Goal: Information Seeking & Learning: Learn about a topic

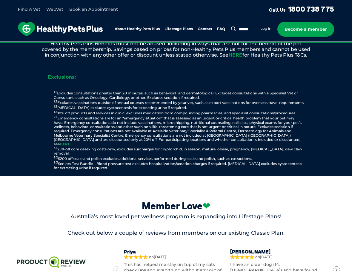
scroll to position [746, 0]
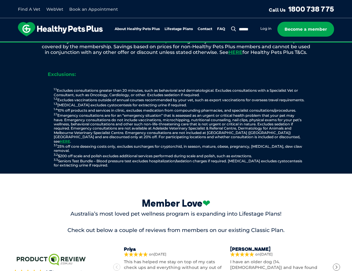
click at [49, 183] on div "Member Love ❤ Australia’s most loved pet wellness program is expanding into Lif…" at bounding box center [176, 243] width 352 height 139
click at [56, 184] on div "Member Love ❤ Australia’s most loved pet wellness program is expanding into Lif…" at bounding box center [176, 243] width 352 height 139
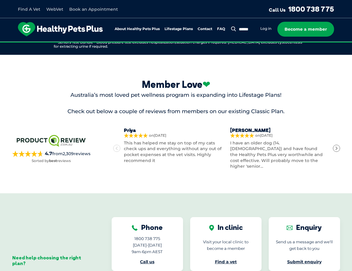
scroll to position [865, 0]
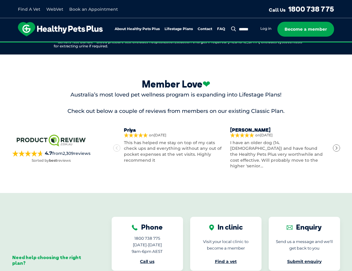
click at [336, 146] on icon "Next" at bounding box center [336, 148] width 4 height 4
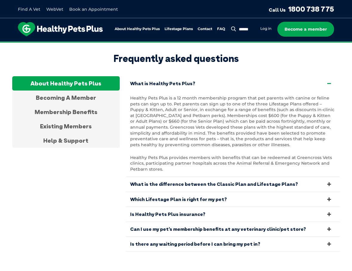
scroll to position [1193, 0]
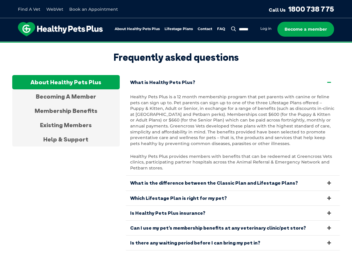
click at [107, 173] on div "About Healthy Pets Plus Becoming A Member Membership Benefits Existing Members …" at bounding box center [176, 163] width 328 height 176
click at [327, 180] on icon at bounding box center [328, 183] width 7 height 6
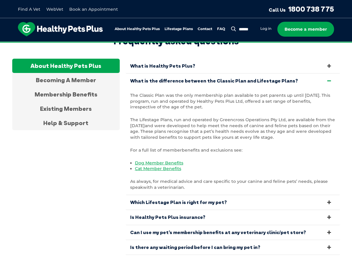
scroll to position [1223, 0]
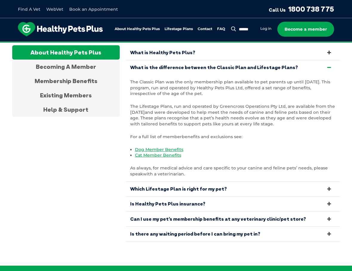
click at [326, 201] on icon at bounding box center [328, 204] width 7 height 6
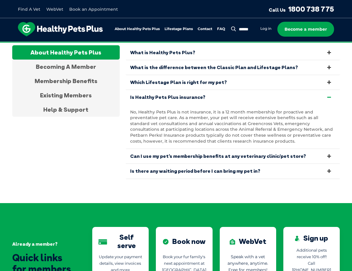
click at [107, 140] on div "About Healthy Pets Plus Becoming A Member Membership Benefits Existing Members …" at bounding box center [176, 112] width 328 height 134
click at [277, 149] on link "Can I use my pet’s membership benefits at any veterinary clinic/pet store?" at bounding box center [233, 156] width 214 height 15
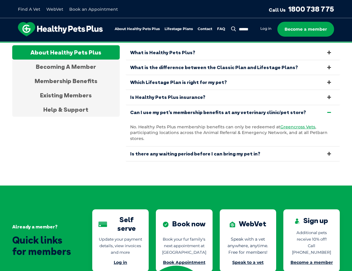
click at [257, 147] on link "Is there any waiting period before I can bring my pet in?" at bounding box center [233, 154] width 214 height 15
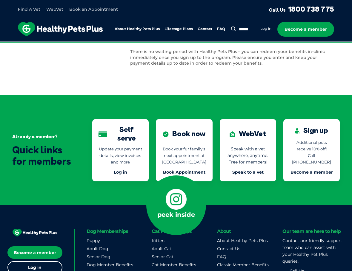
scroll to position [1284, 0]
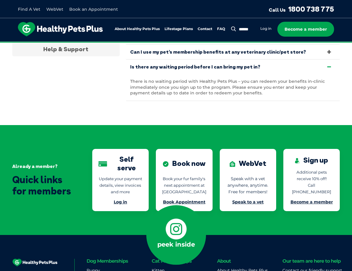
click at [119, 200] on link "Log in" at bounding box center [120, 202] width 13 height 5
